Goal: Information Seeking & Learning: Learn about a topic

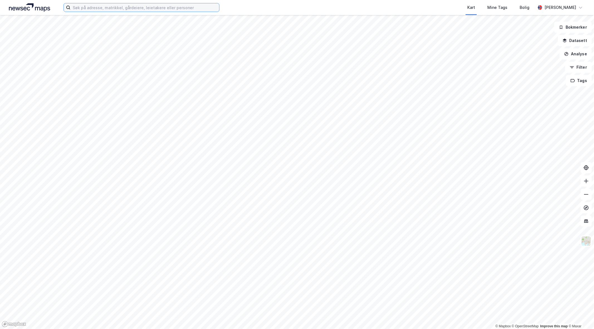
click at [124, 10] on input at bounding box center [144, 7] width 149 height 8
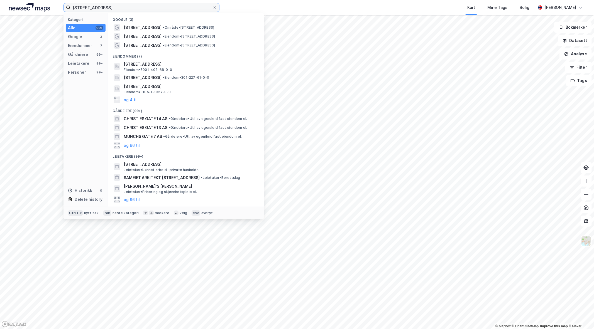
type input "[STREET_ADDRESS]"
click at [163, 37] on span "• Eiendom • [STREET_ADDRESS]" at bounding box center [189, 36] width 52 height 4
